Goal: Task Accomplishment & Management: Manage account settings

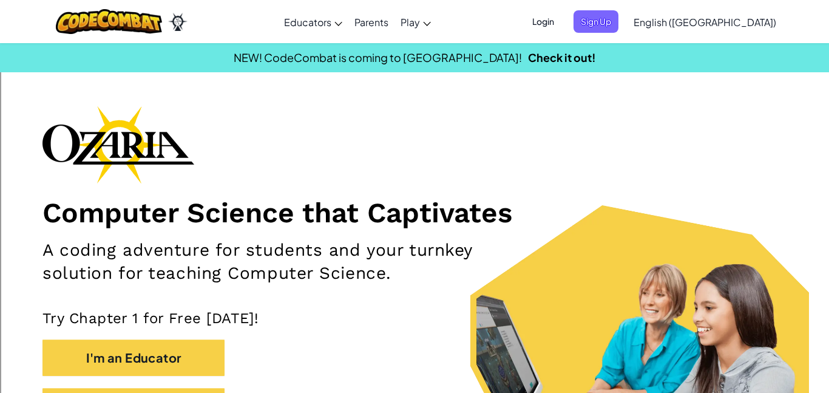
click at [562, 12] on span "Login" at bounding box center [543, 21] width 36 height 22
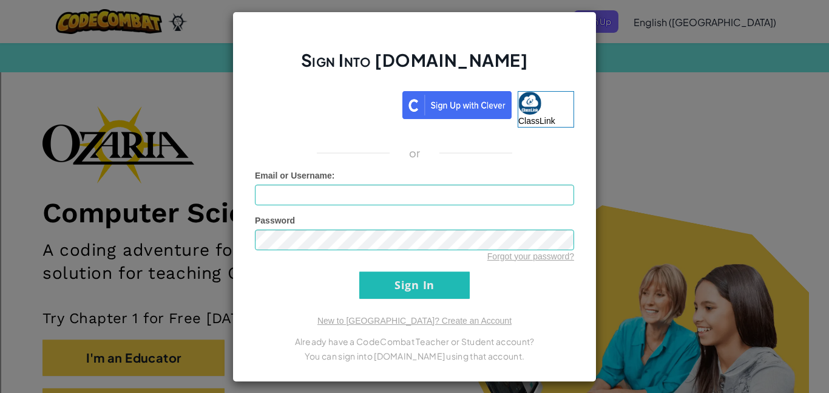
click at [693, 113] on div "Sign Into [DOMAIN_NAME] ClassLink or Unknown Error Email or Username : Password…" at bounding box center [414, 196] width 829 height 393
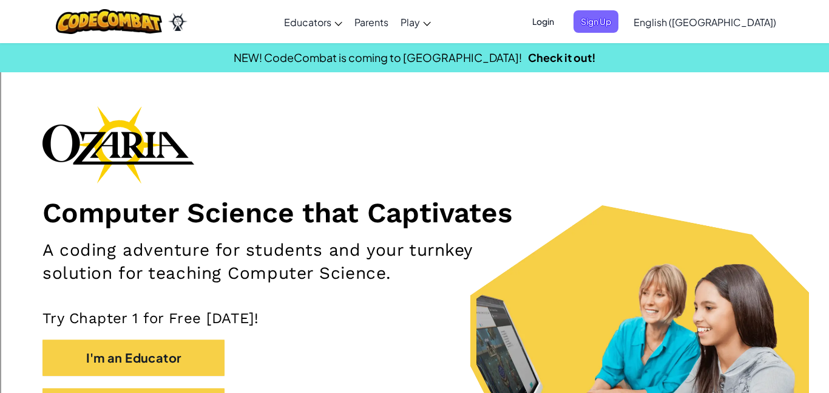
click at [562, 27] on span "Login" at bounding box center [543, 21] width 36 height 22
